Goal: Task Accomplishment & Management: Manage account settings

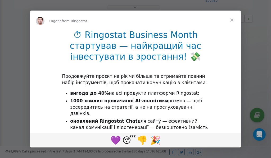
click at [233, 19] on span "Close" at bounding box center [231, 20] width 19 height 19
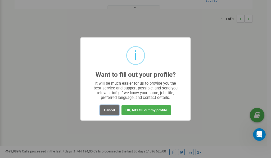
click at [110, 109] on button "Cancel" at bounding box center [109, 111] width 19 height 10
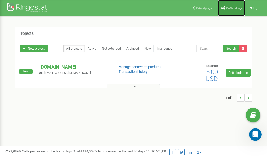
click at [232, 7] on span "Profile settings" at bounding box center [234, 8] width 16 height 3
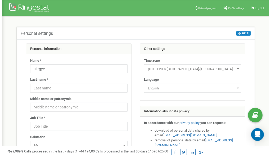
scroll to position [26, 0]
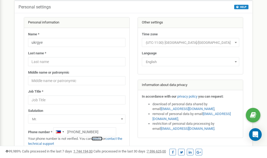
click at [99, 139] on link "verify it" at bounding box center [97, 139] width 11 height 4
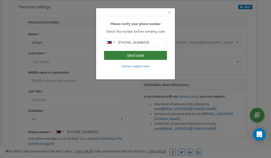
click at [136, 54] on button "Send code" at bounding box center [135, 55] width 63 height 9
